Goal: Navigation & Orientation: Find specific page/section

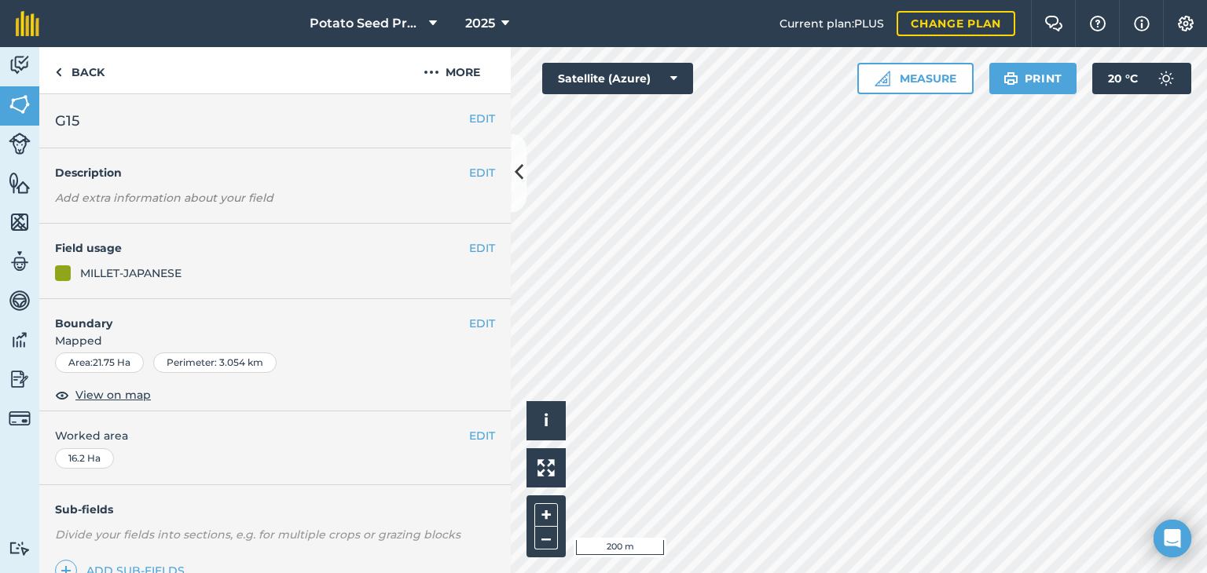
click at [600, 573] on html "Potato Seed Production 2025 Current plan : PLUS Change plan Farm Chat Help Info…" at bounding box center [603, 286] width 1207 height 573
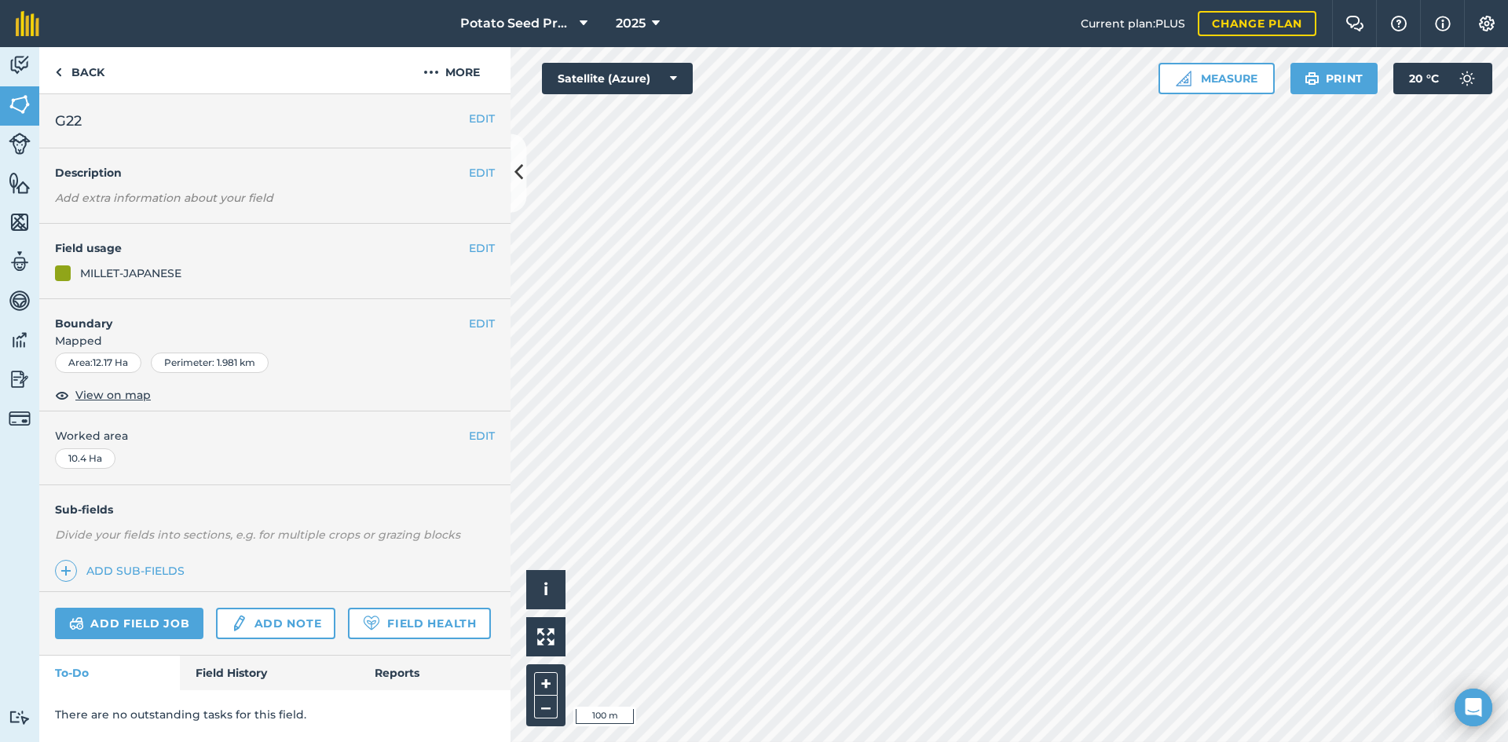
click at [945, 0] on html "Potato Seed Production 2025 Current plan : PLUS Change plan Farm Chat Help Info…" at bounding box center [754, 371] width 1508 height 742
